Goal: Use online tool/utility: Utilize a website feature to perform a specific function

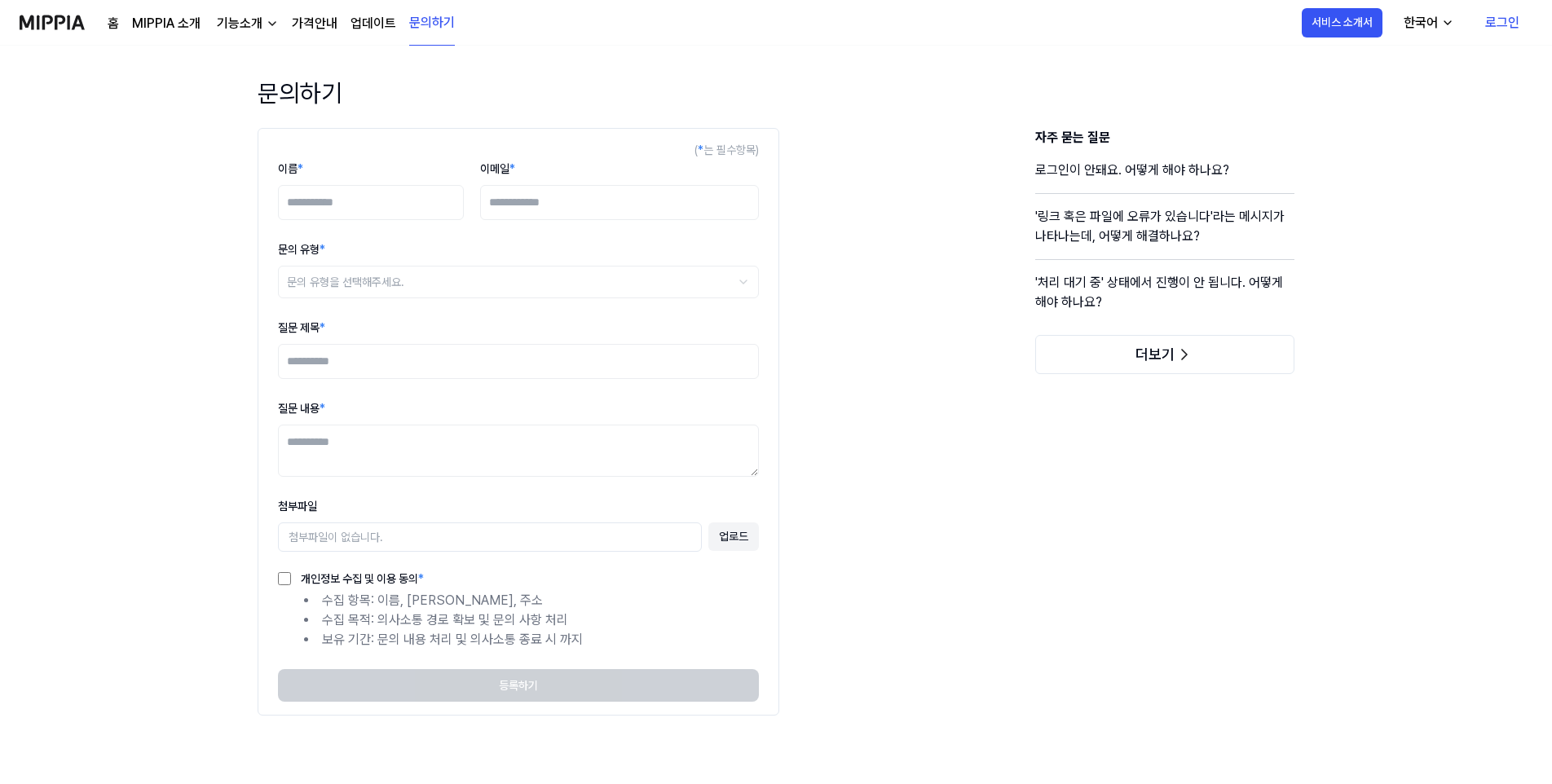
drag, startPoint x: 54, startPoint y: 18, endPoint x: 69, endPoint y: 26, distance: 17.0
click at [54, 18] on img at bounding box center [52, 22] width 65 height 44
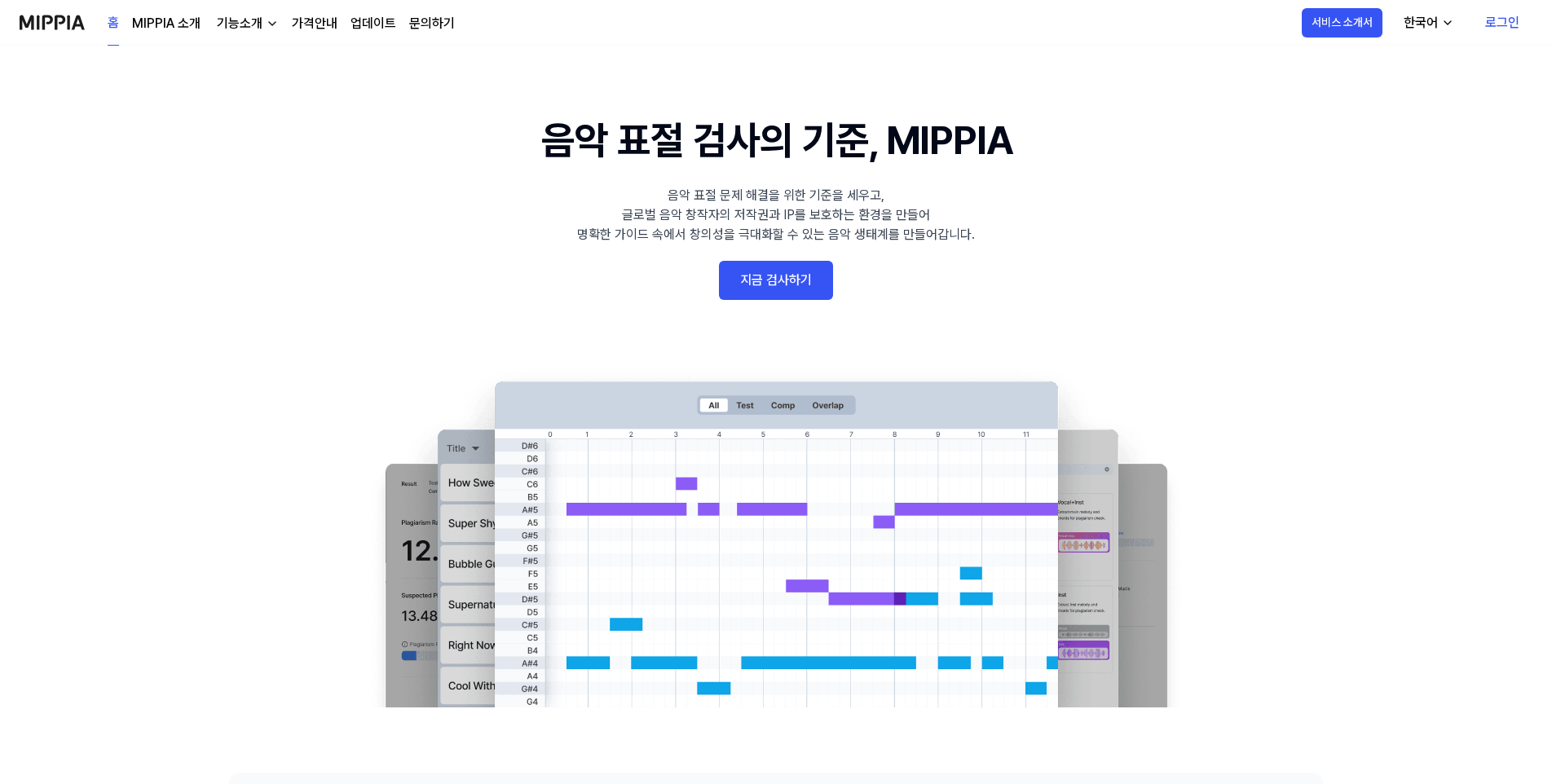
click at [779, 270] on link "지금 검사하기" at bounding box center [776, 281] width 114 height 39
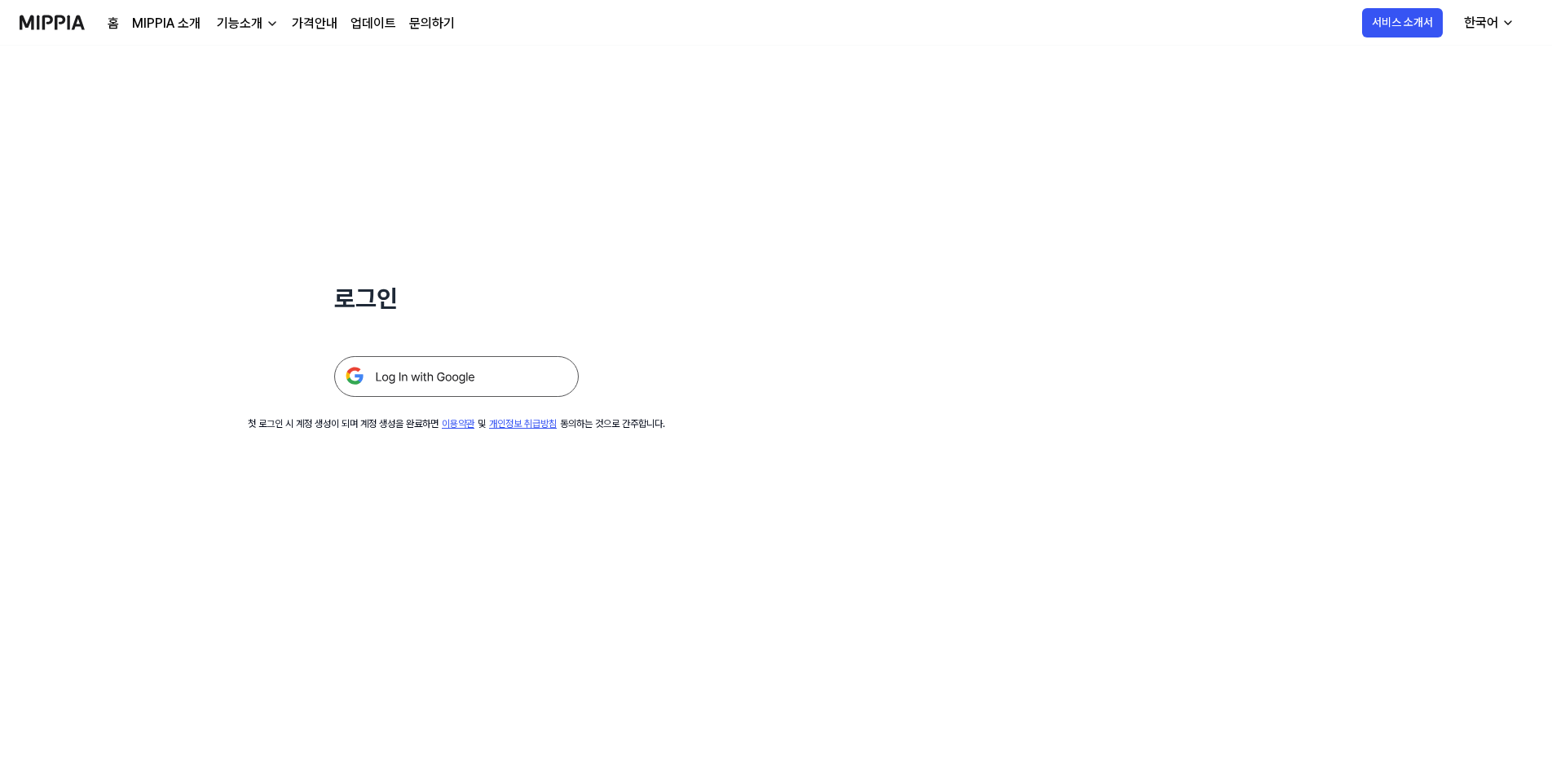
click at [429, 383] on img at bounding box center [456, 377] width 244 height 41
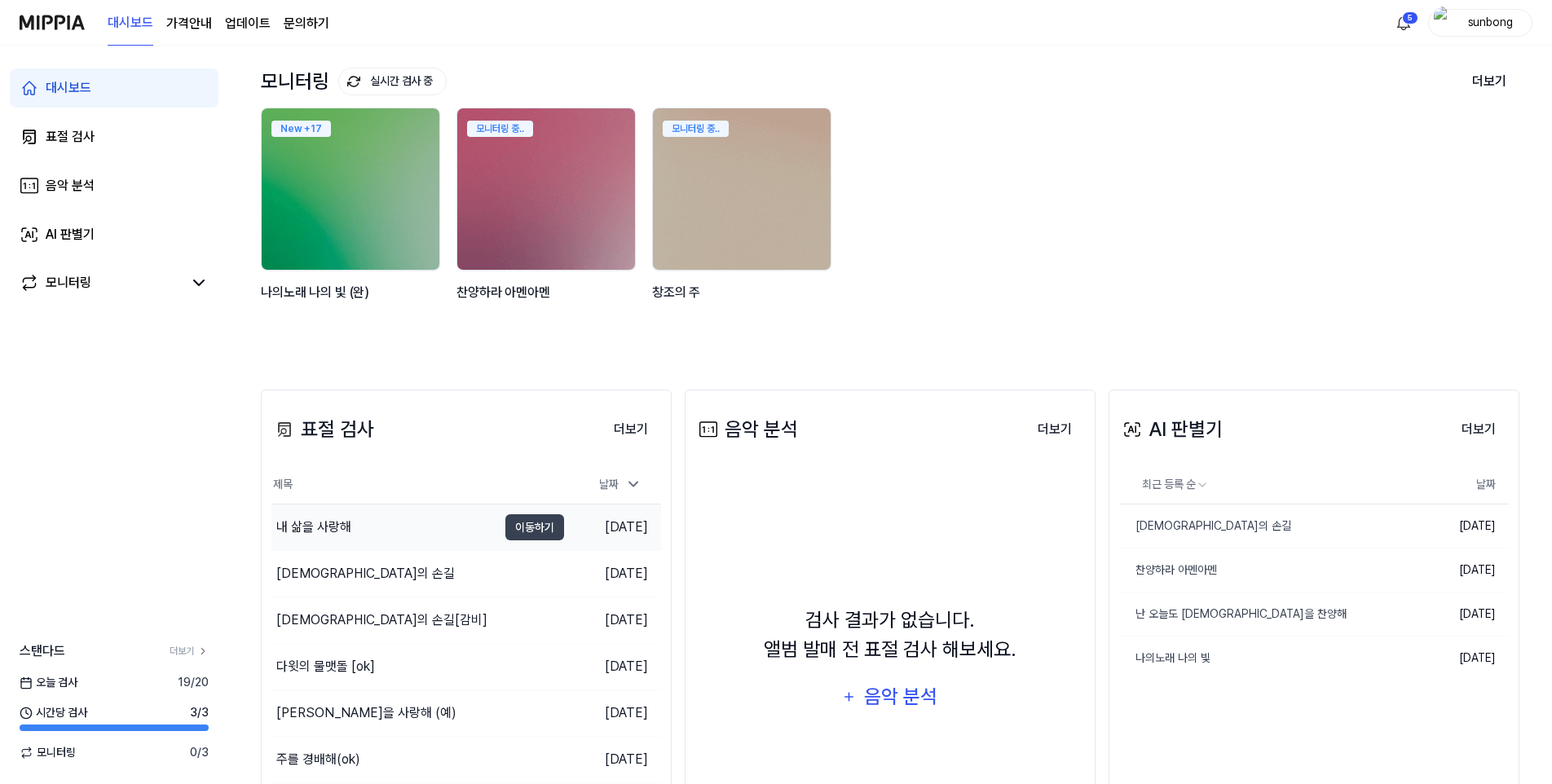
scroll to position [163, 0]
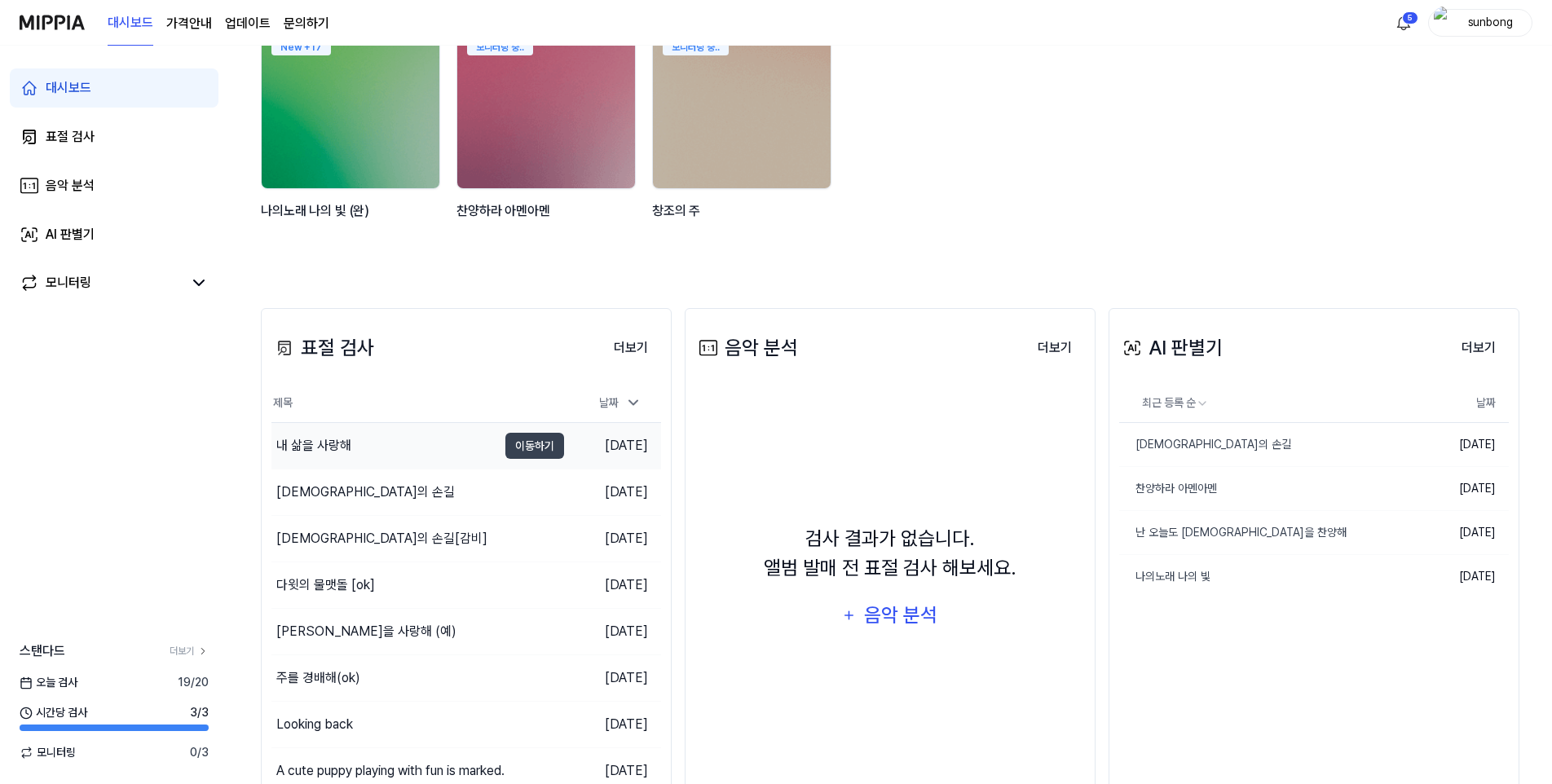
click at [330, 441] on div "내 삶을 사랑해" at bounding box center [314, 446] width 75 height 20
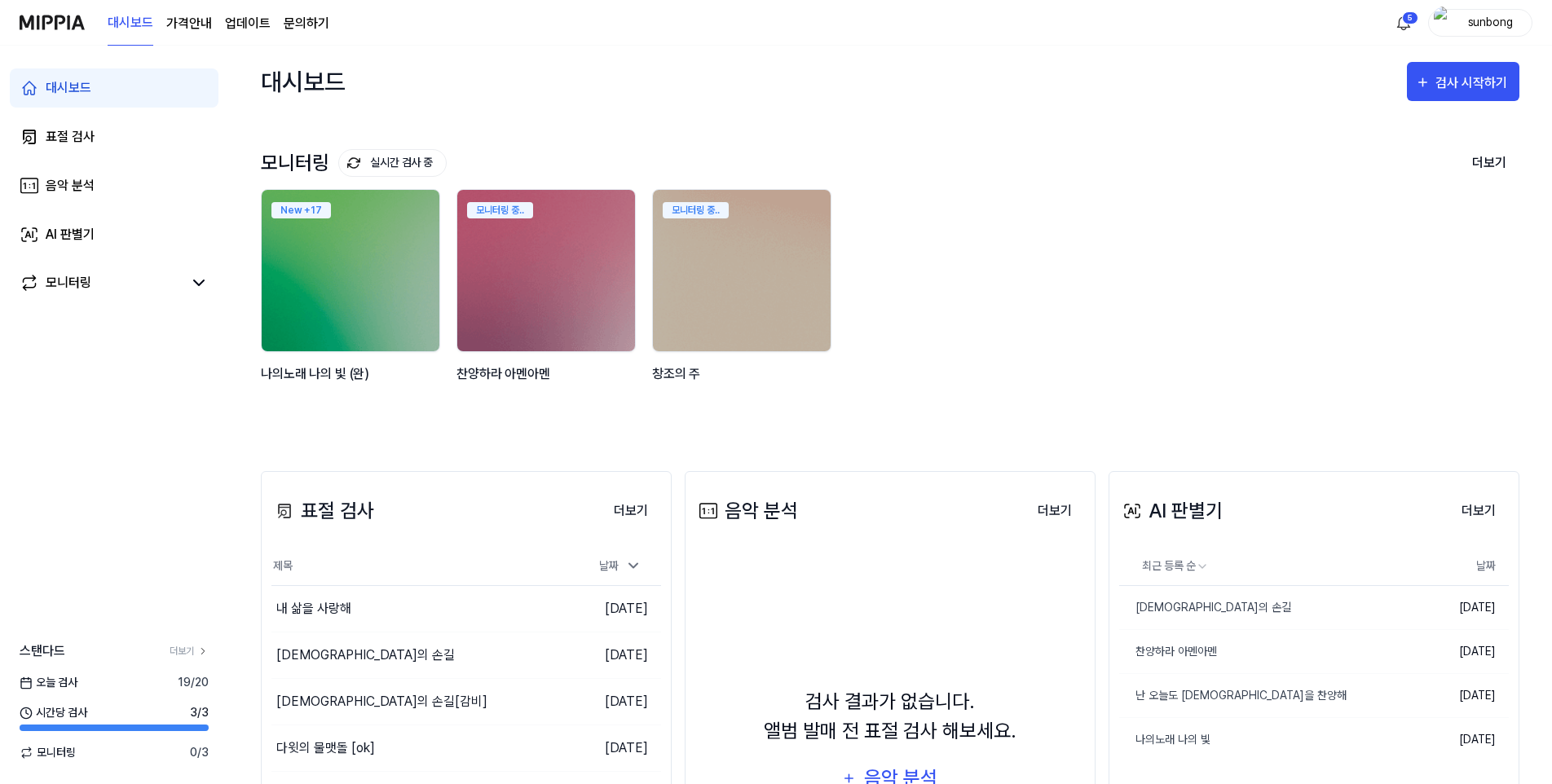
scroll to position [163, 0]
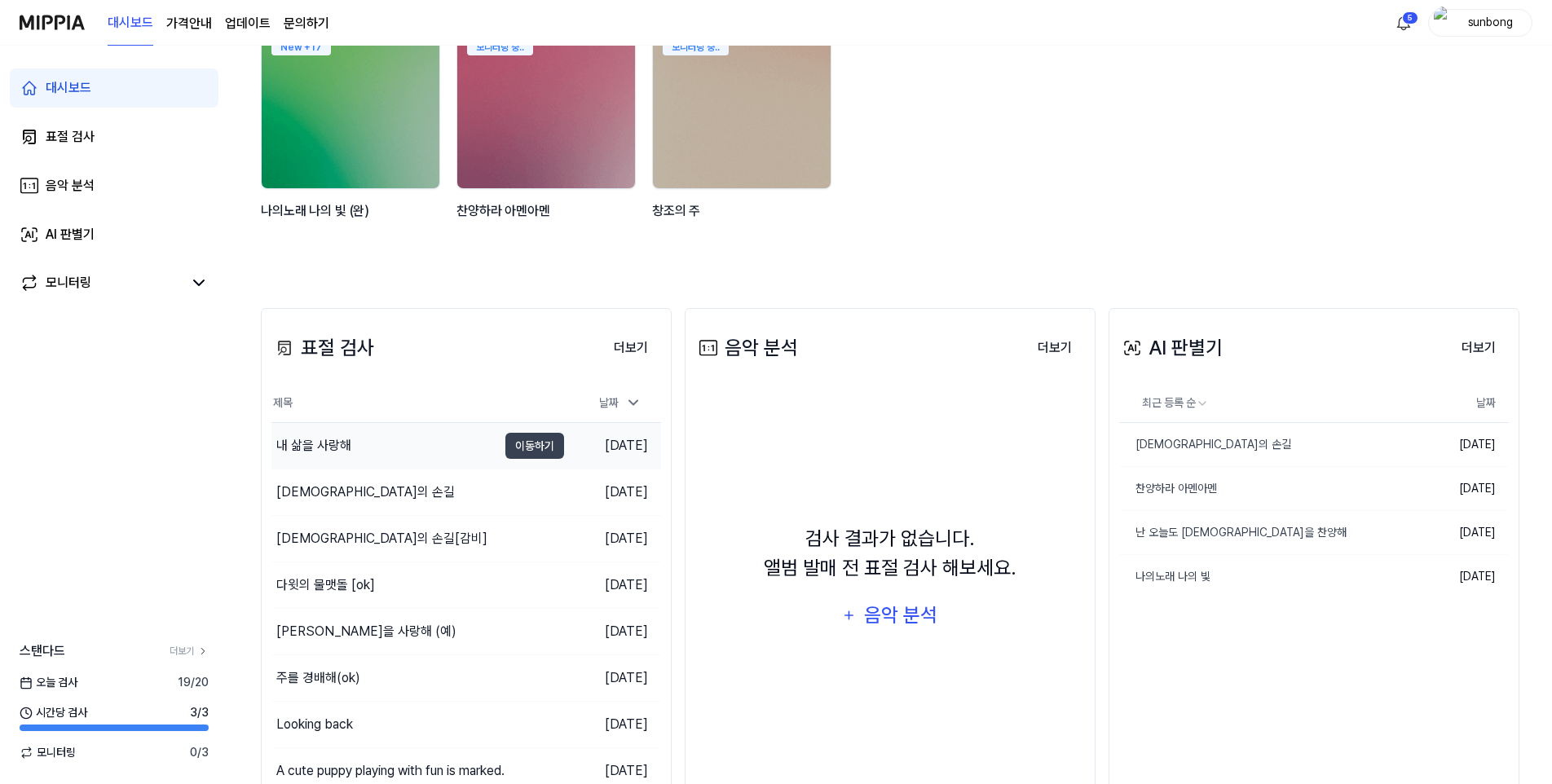
click at [325, 444] on div "내 삶을 사랑해" at bounding box center [314, 446] width 75 height 20
click at [1479, 348] on button "더보기" at bounding box center [1478, 348] width 60 height 33
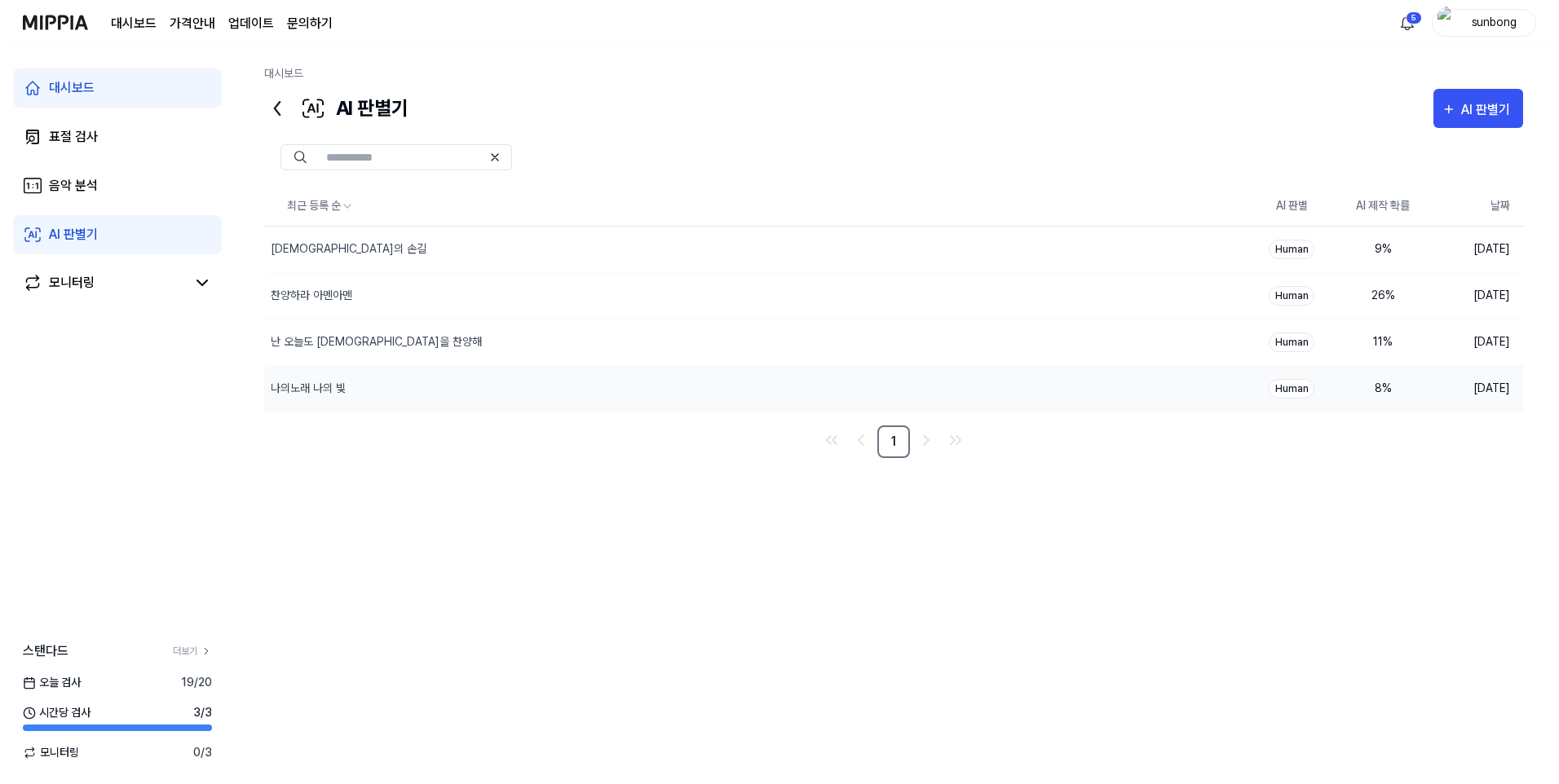
scroll to position [0, 0]
click at [1472, 110] on div "AI 판별기" at bounding box center [1491, 110] width 54 height 21
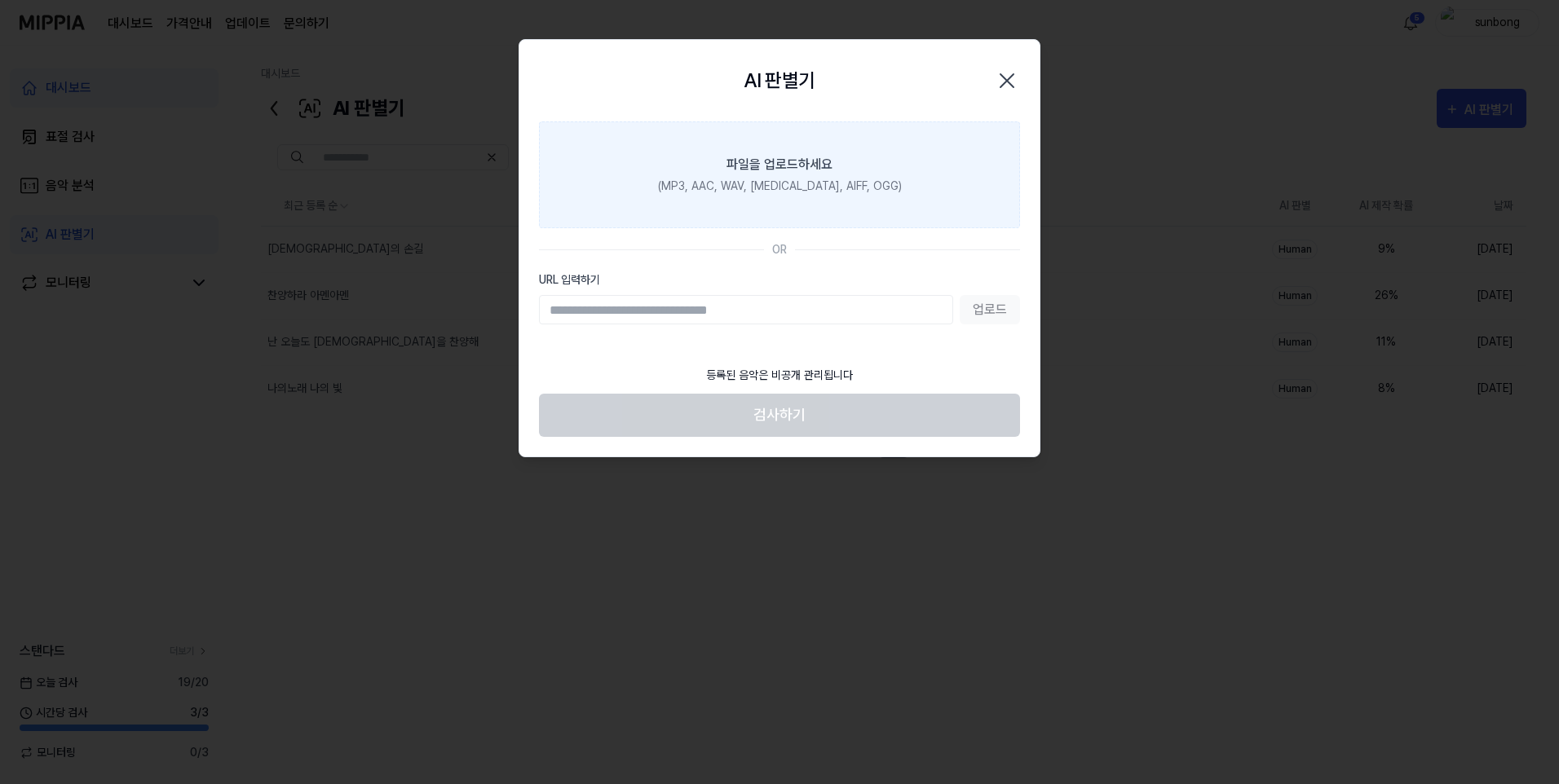
click at [793, 183] on div "(MP3, AAC, WAV, [MEDICAL_DATA], AIFF, OGG)" at bounding box center [780, 186] width 244 height 17
click at [0, 0] on input "파일을 업로드하세요 (MP3, AAC, WAV, [MEDICAL_DATA], AIFF, OGG)" at bounding box center [0, 0] width 0 height 0
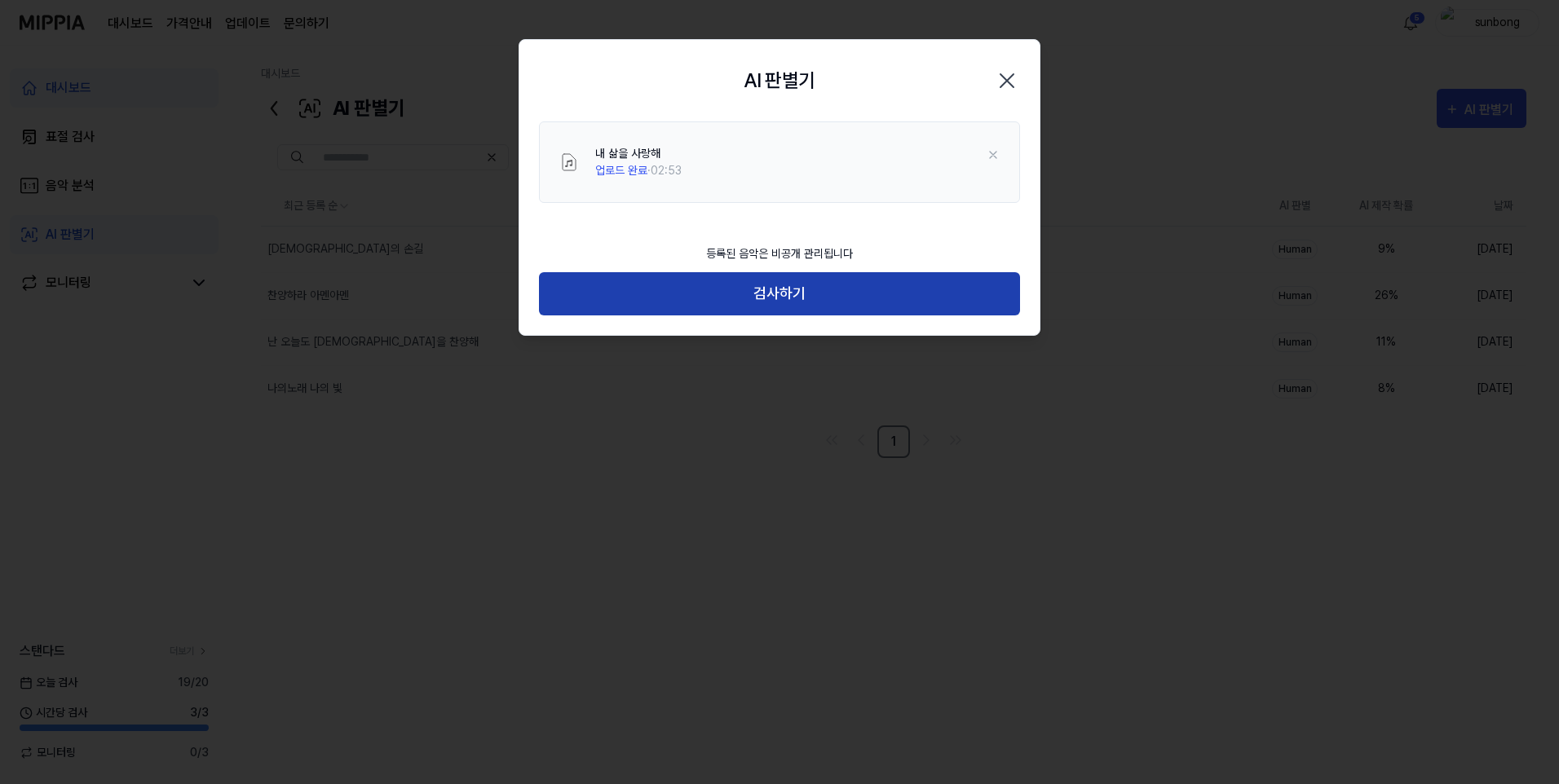
click at [805, 289] on button "검사하기" at bounding box center [780, 294] width 481 height 43
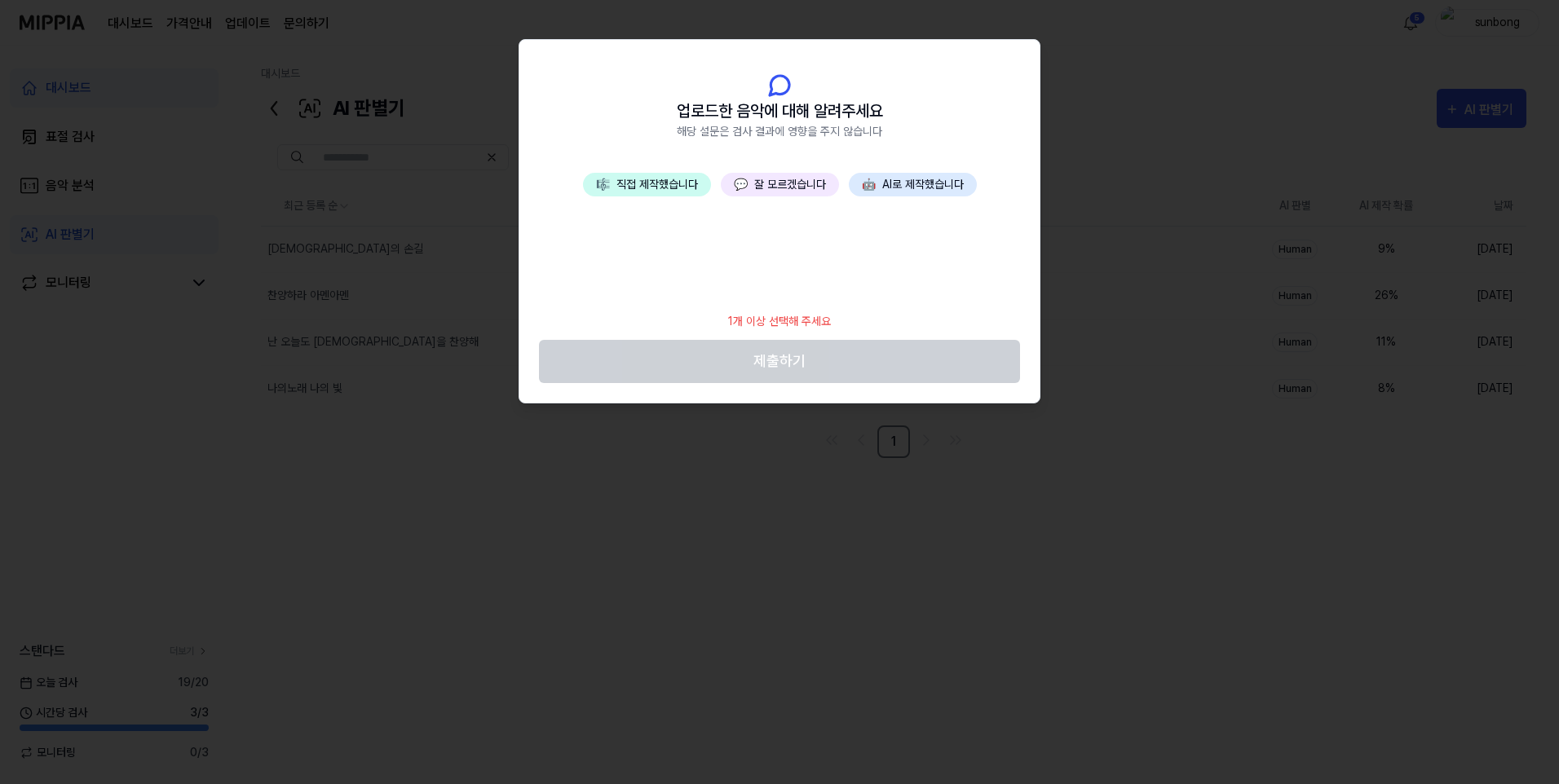
click at [782, 181] on button "💬 잘 모르겠습니다" at bounding box center [780, 184] width 119 height 24
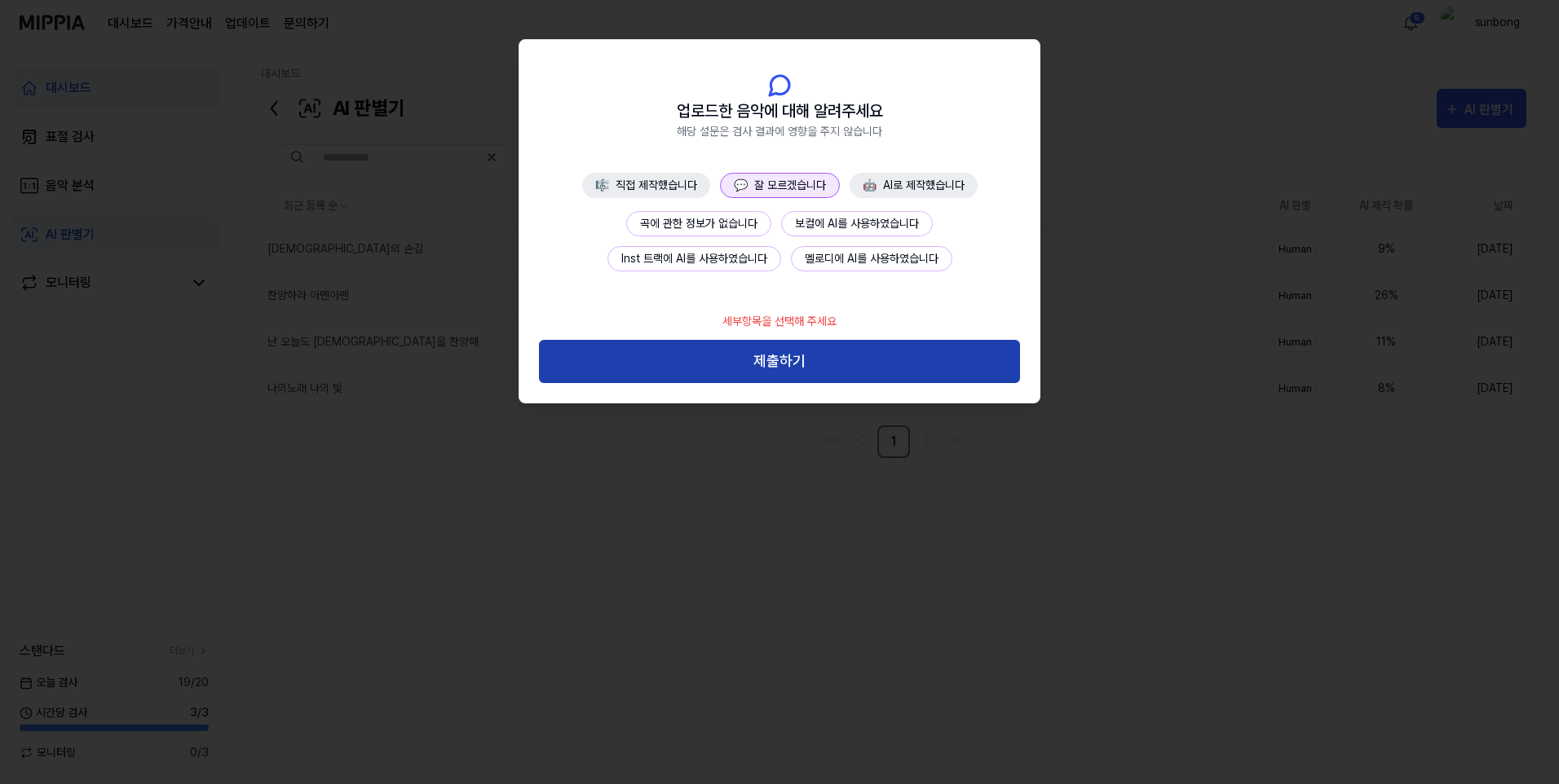
click at [768, 355] on button "제출하기" at bounding box center [780, 361] width 481 height 43
